Goal: Task Accomplishment & Management: Manage account settings

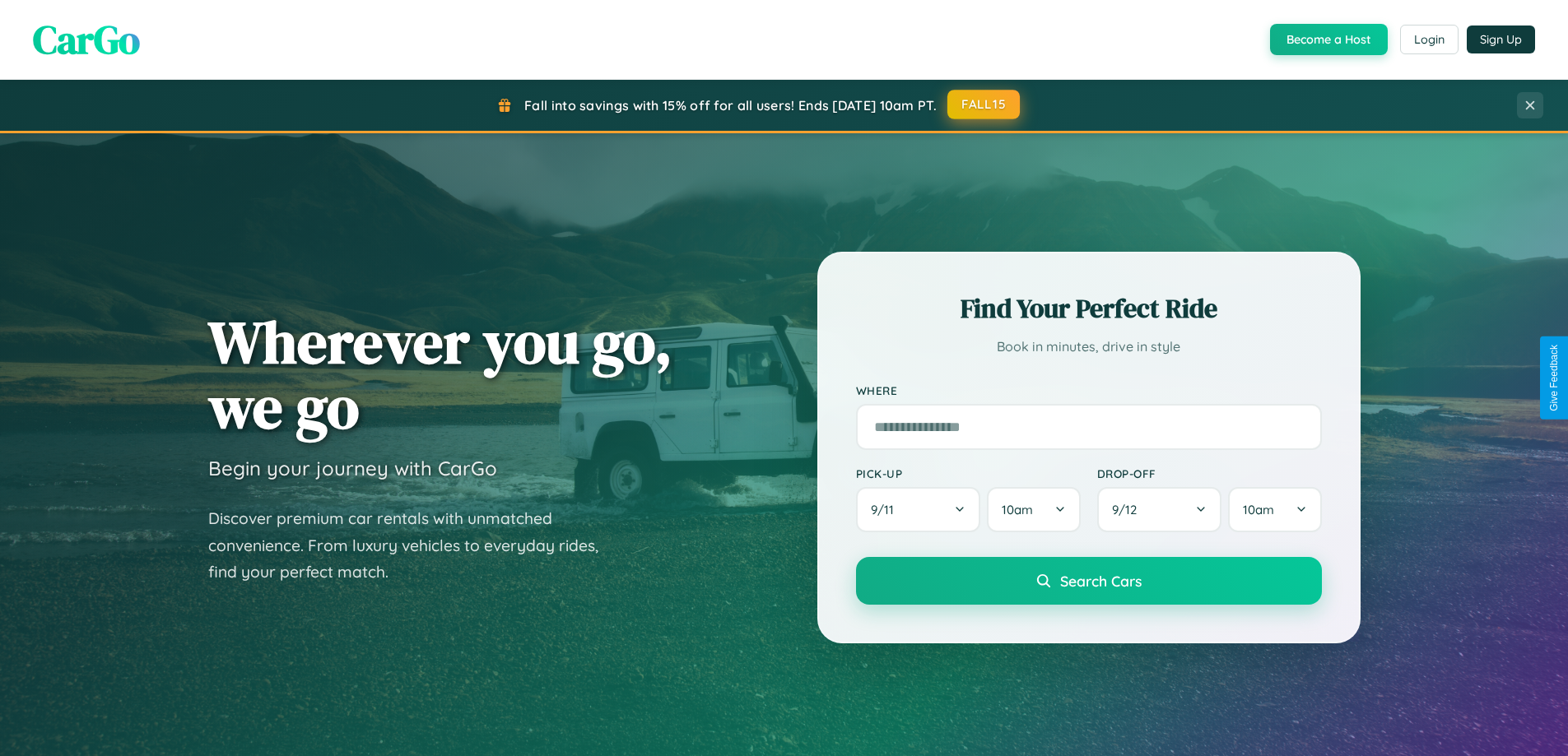
click at [984, 105] on button "FALL15" at bounding box center [983, 104] width 73 height 29
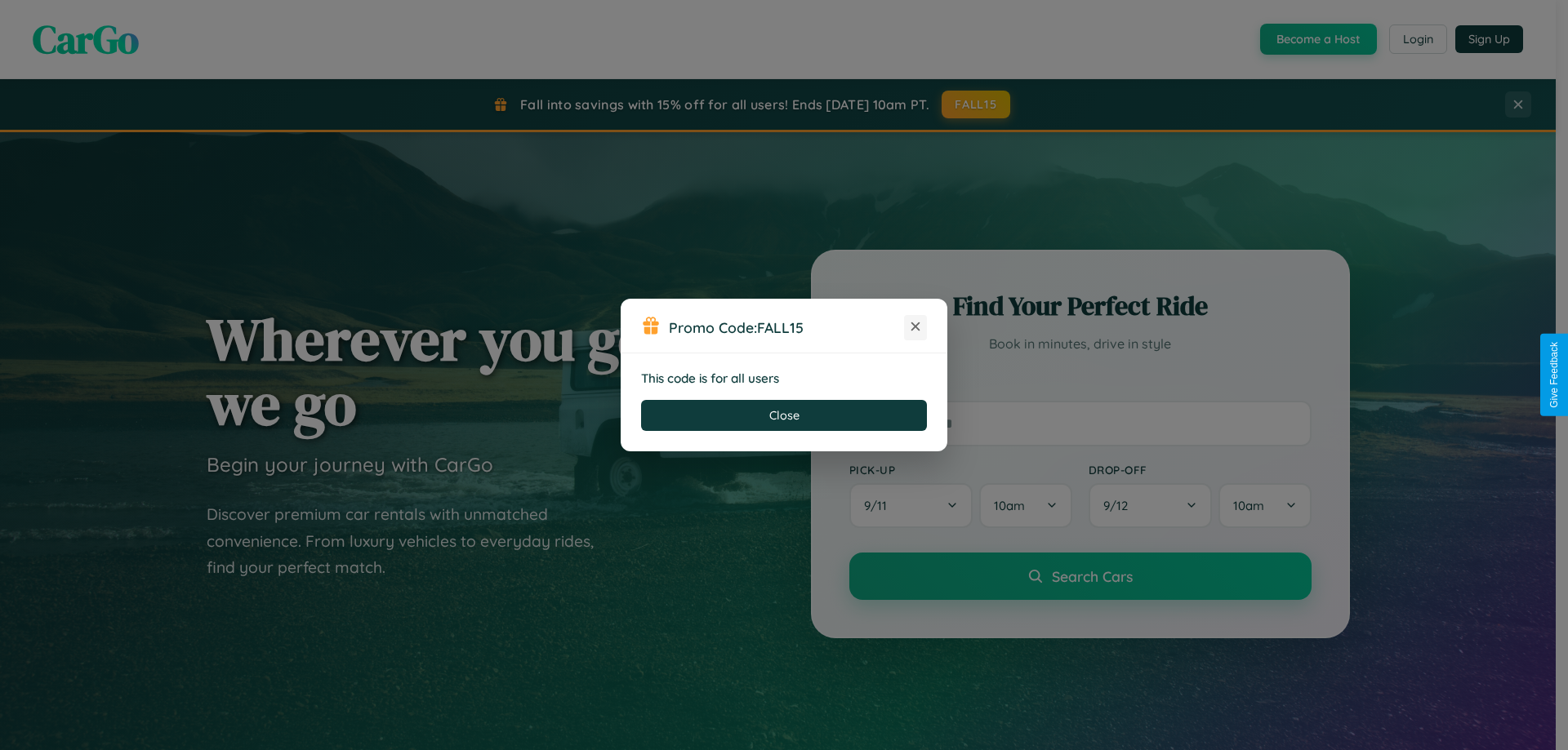
click at [916, 327] on icon at bounding box center [916, 327] width 17 height 17
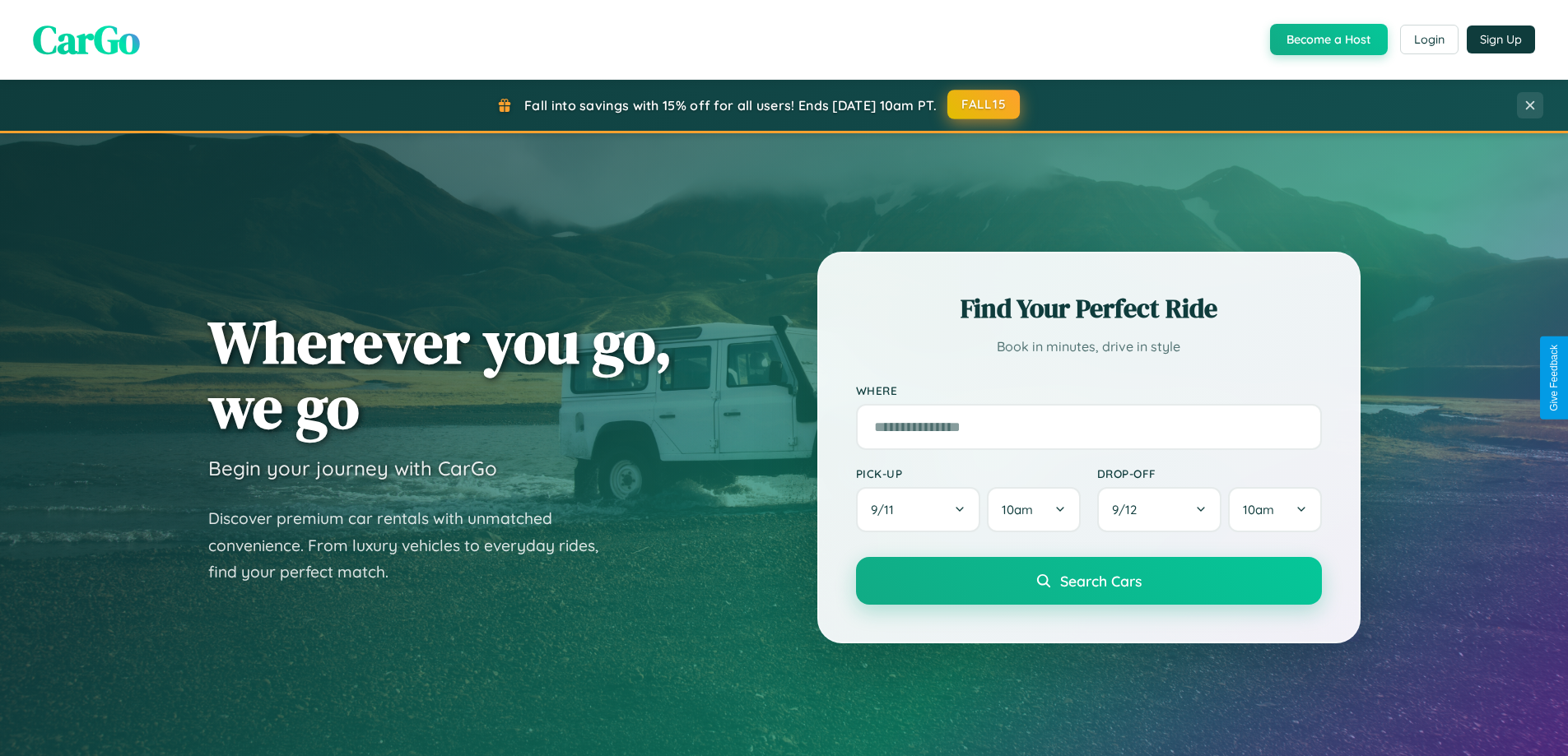
click at [984, 105] on button "FALL15" at bounding box center [983, 104] width 73 height 29
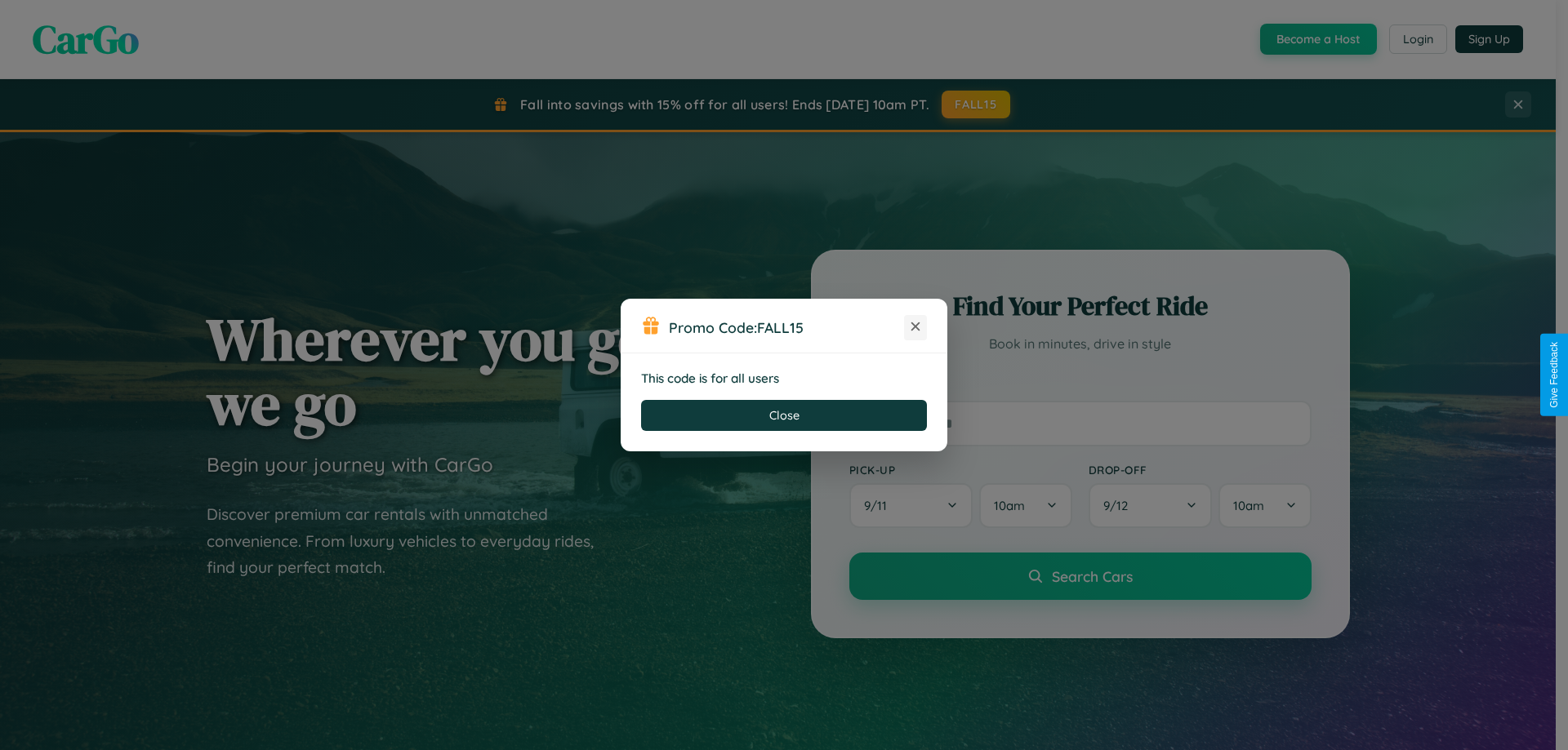
click at [916, 327] on icon at bounding box center [916, 327] width 17 height 17
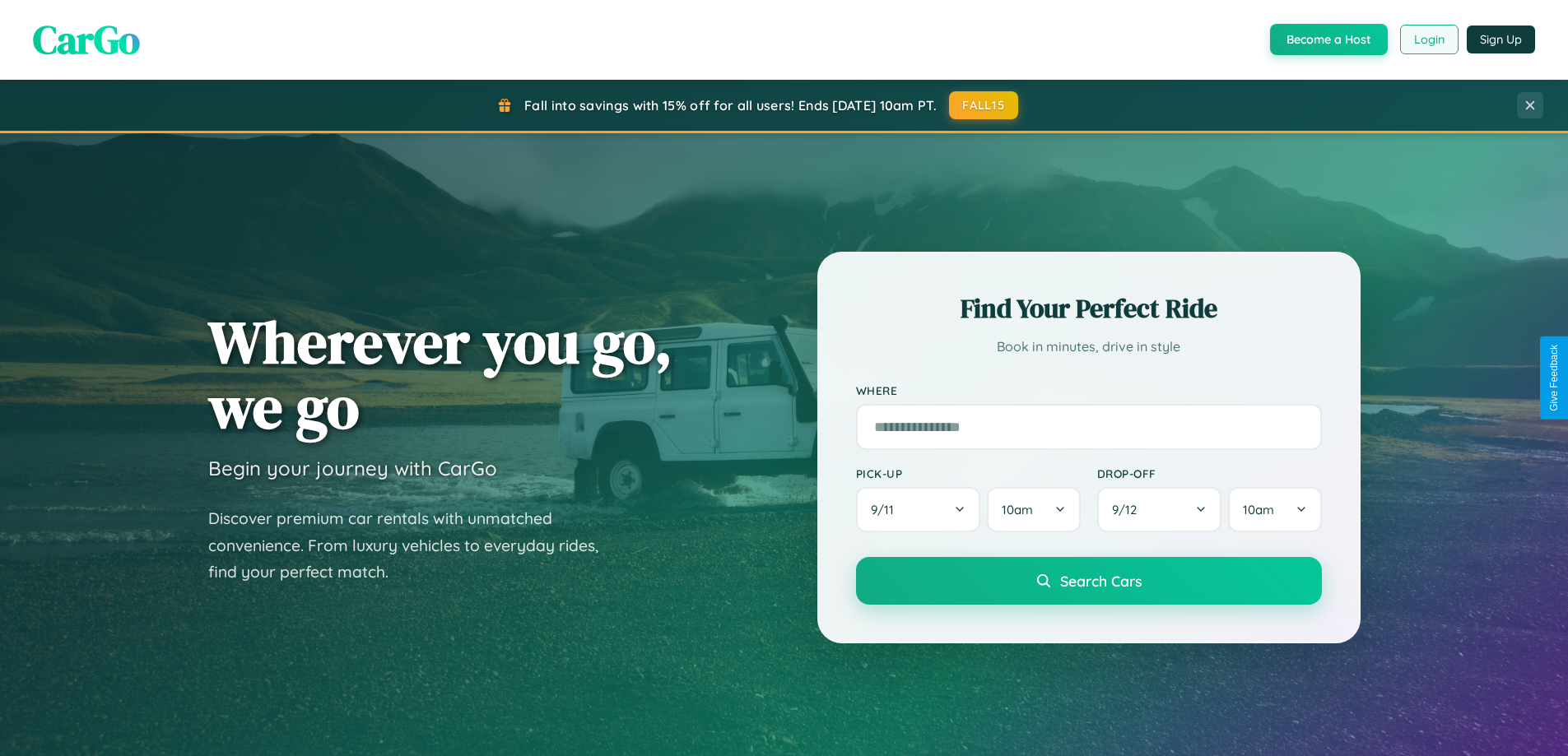
click at [1428, 39] on button "Login" at bounding box center [1429, 39] width 59 height 29
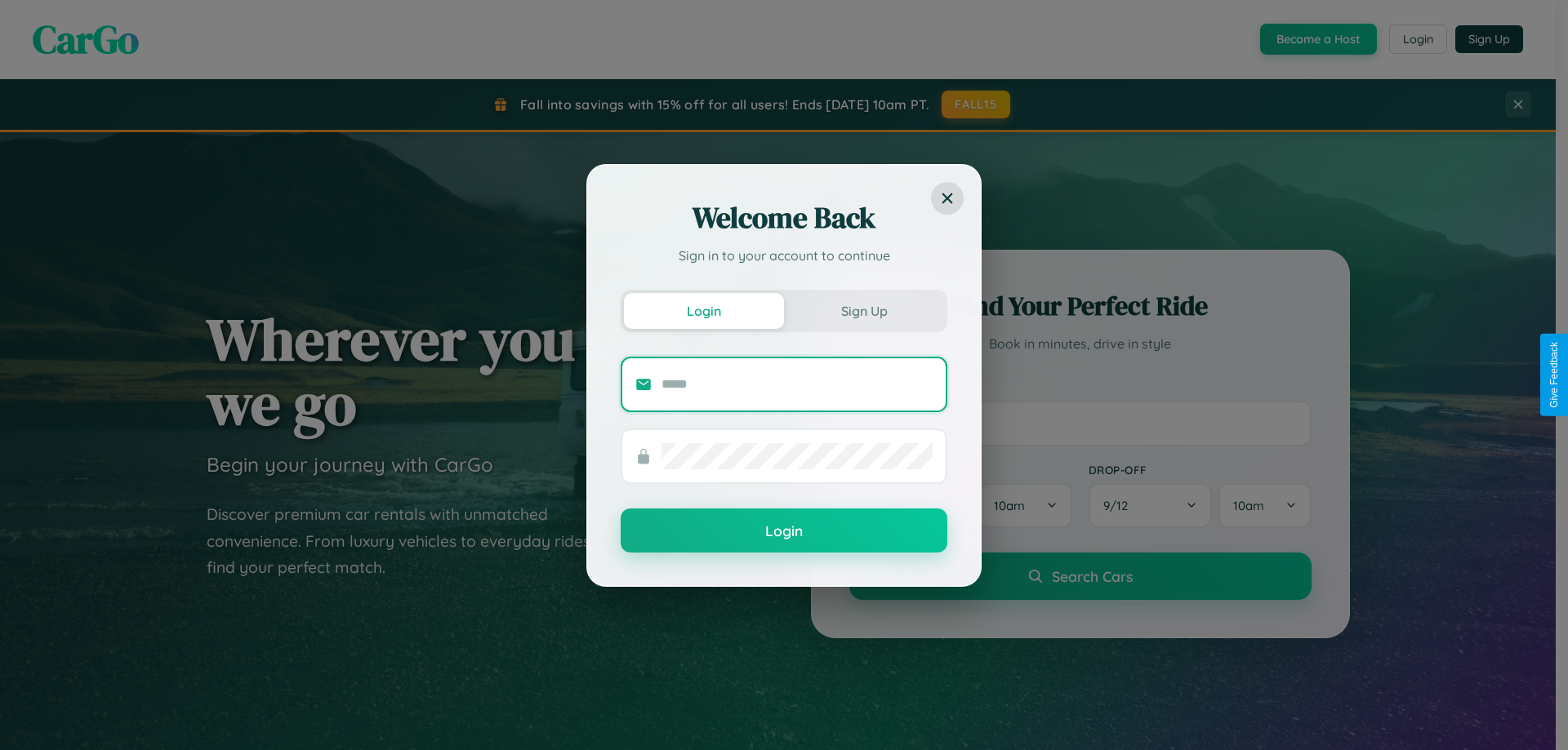
click at [797, 383] on input "text" at bounding box center [797, 384] width 271 height 26
type input "**********"
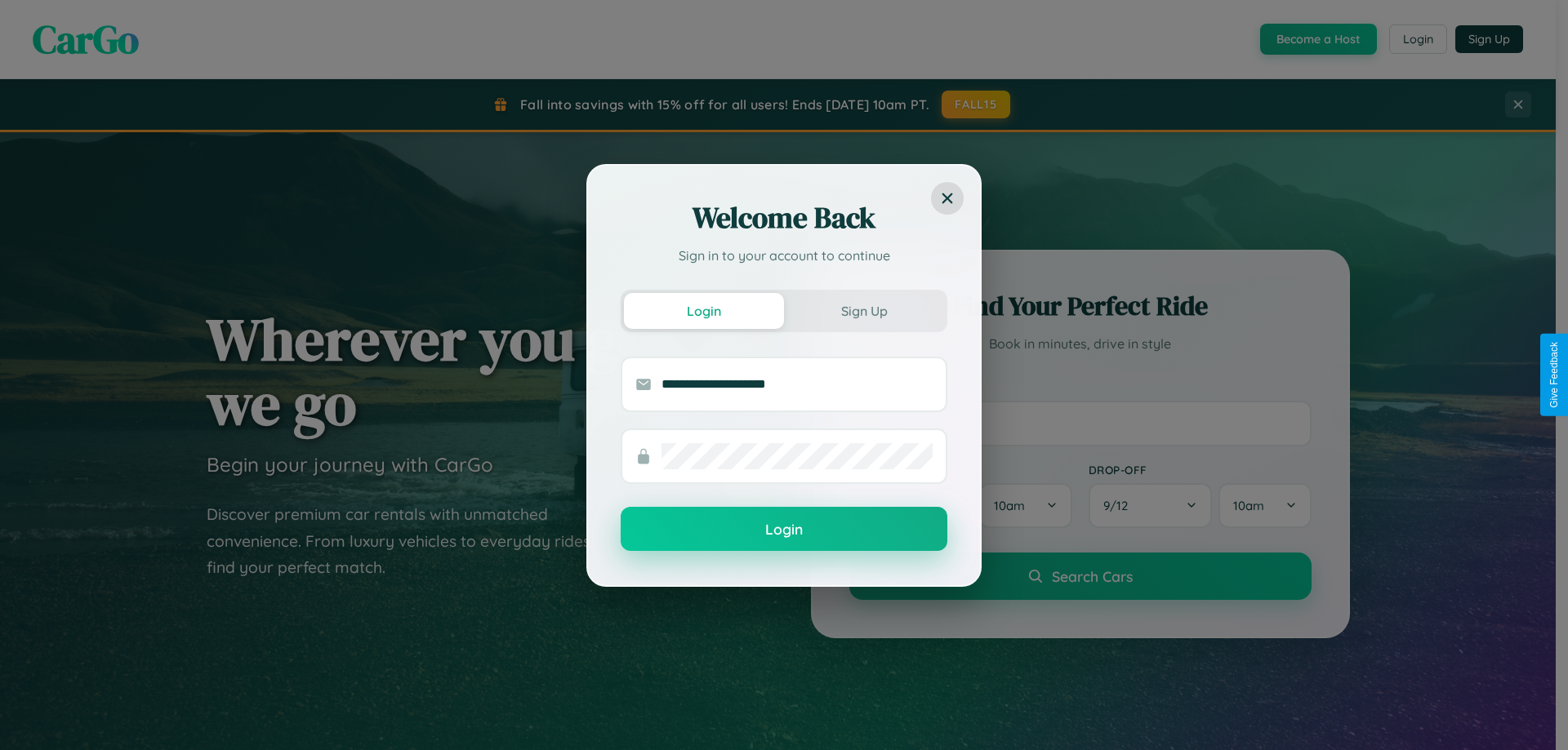
click at [784, 529] on button "Login" at bounding box center [784, 528] width 326 height 44
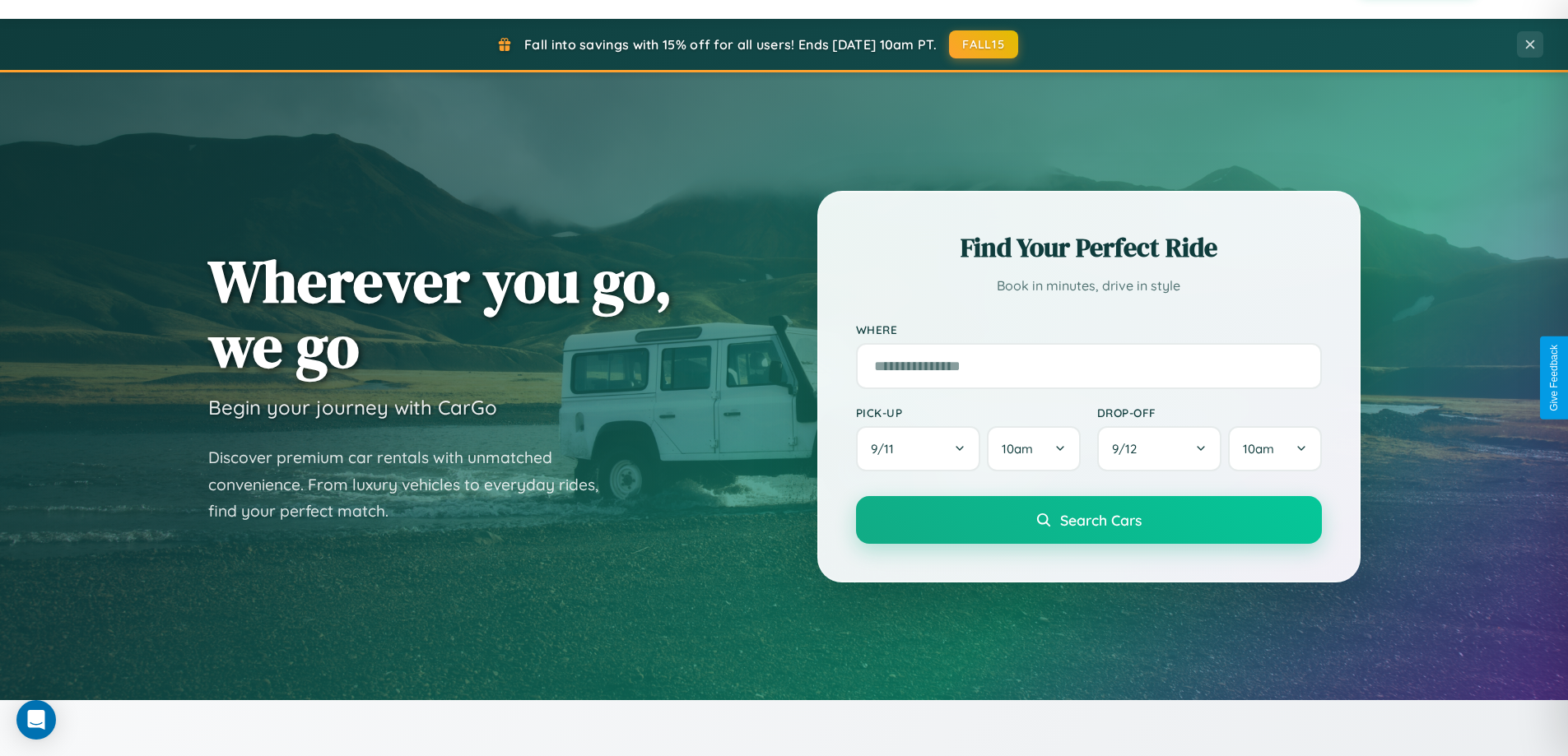
scroll to position [709, 0]
